Goal: Information Seeking & Learning: Learn about a topic

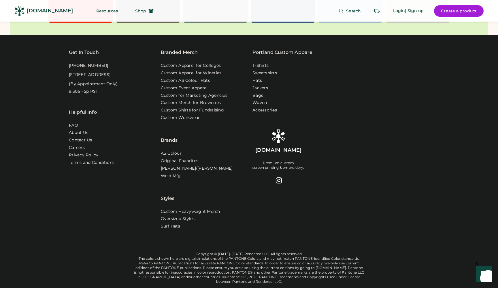
scroll to position [1900, 0]
click at [77, 130] on link "About Us" at bounding box center [79, 133] width 20 height 6
